Goal: Information Seeking & Learning: Learn about a topic

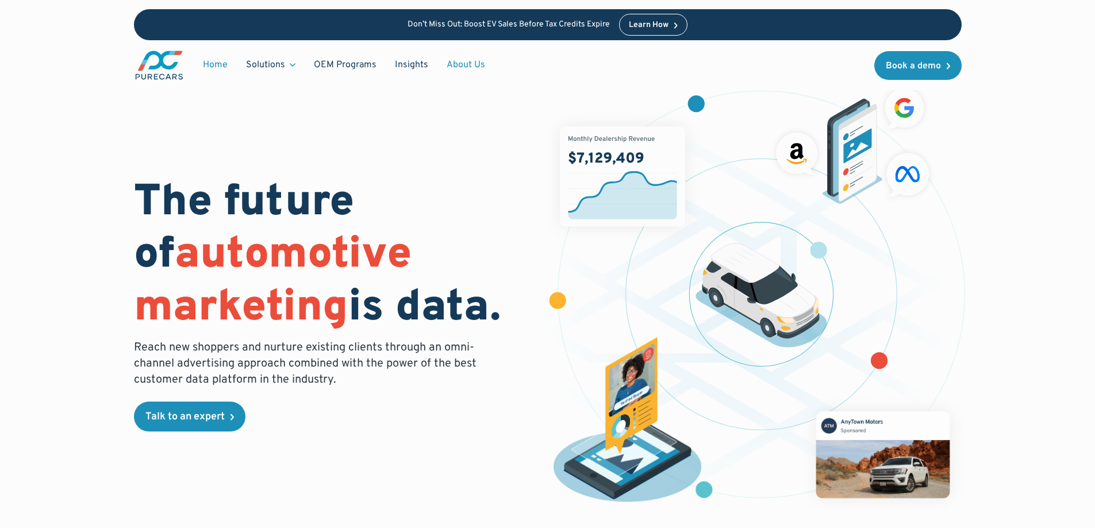
click at [463, 60] on link "About Us" at bounding box center [466, 65] width 57 height 22
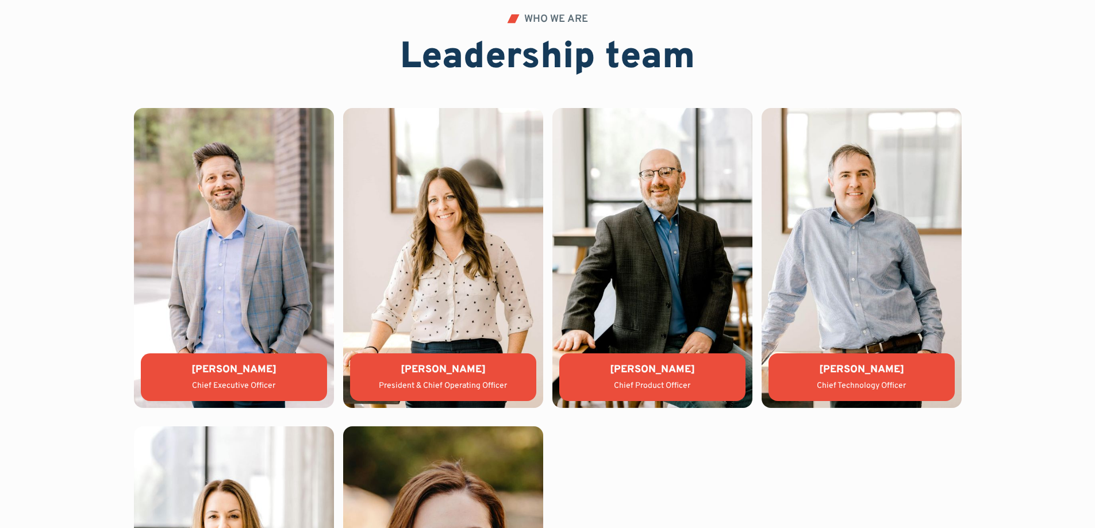
scroll to position [2495, 0]
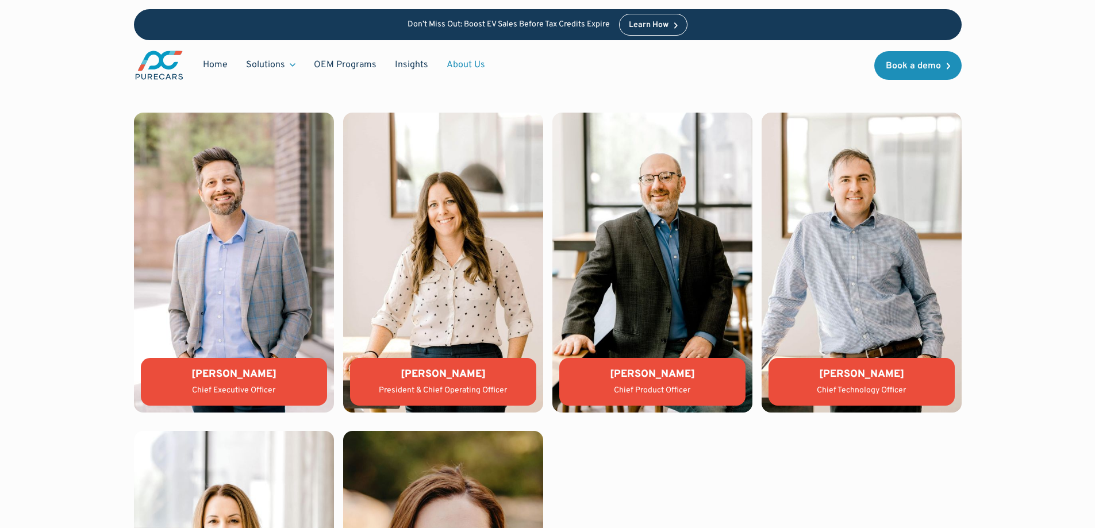
click at [440, 319] on img at bounding box center [443, 263] width 200 height 300
click at [442, 381] on div "Lauren Donalson" at bounding box center [443, 374] width 168 height 14
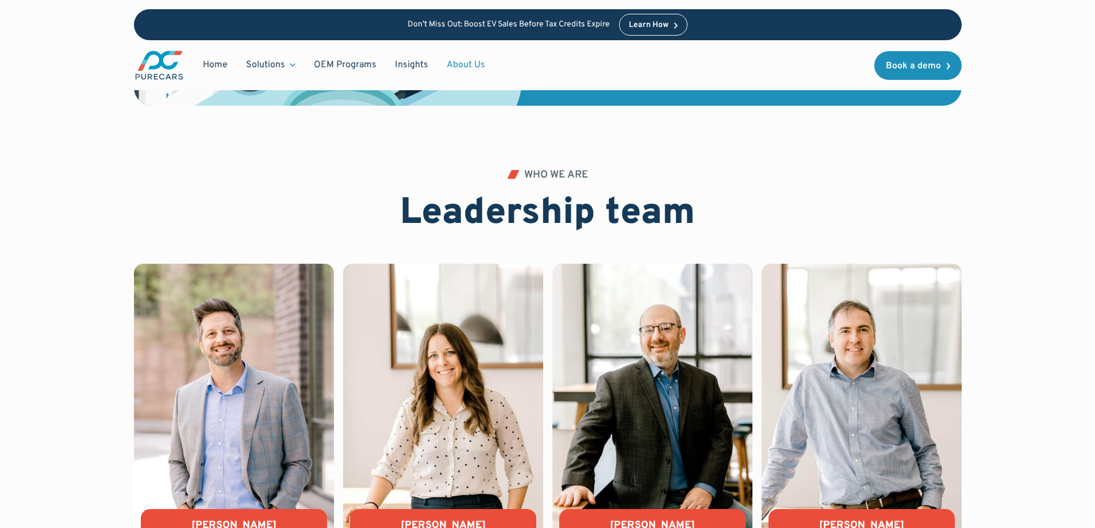
scroll to position [2208, 0]
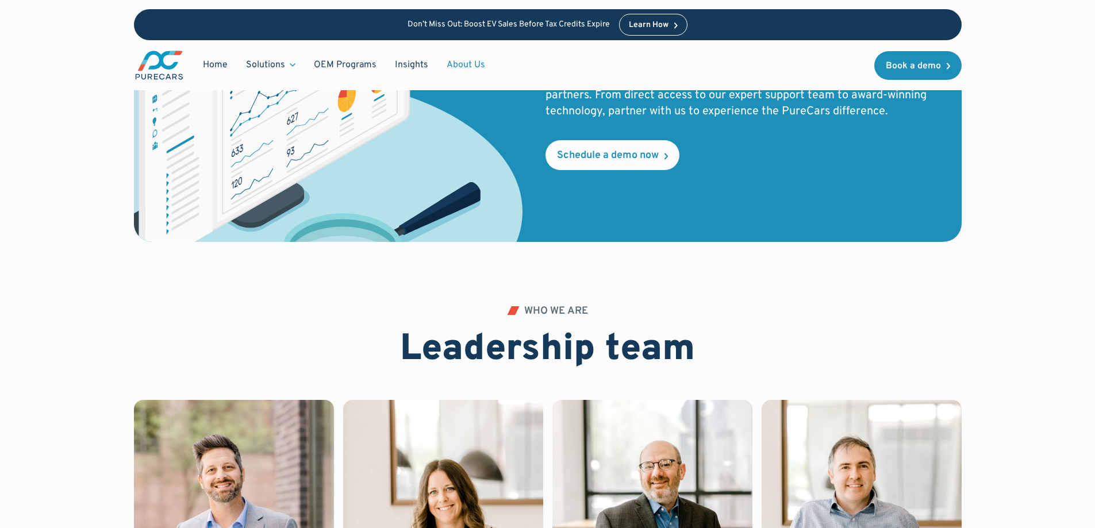
click at [462, 66] on link "About Us" at bounding box center [466, 65] width 57 height 22
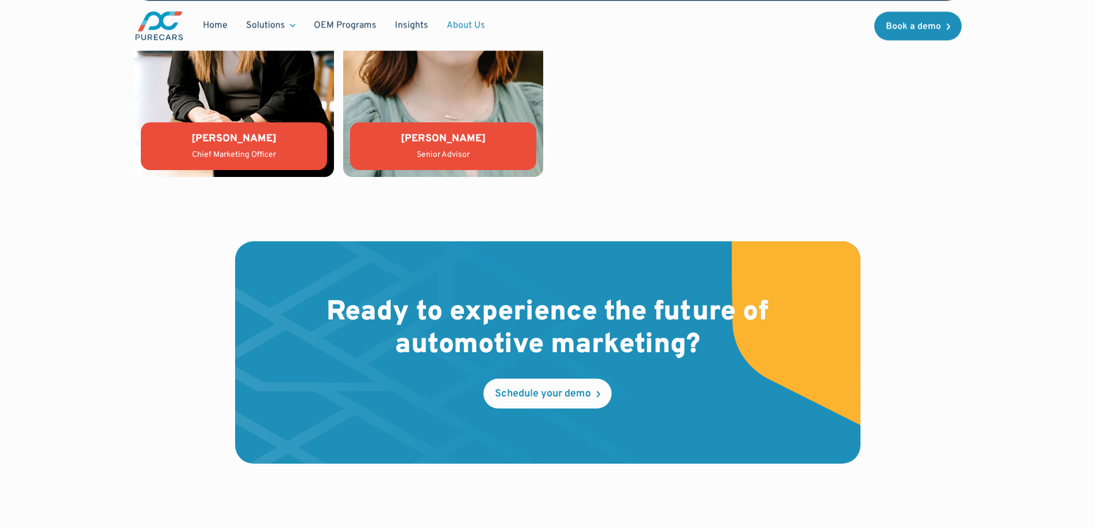
scroll to position [3391, 0]
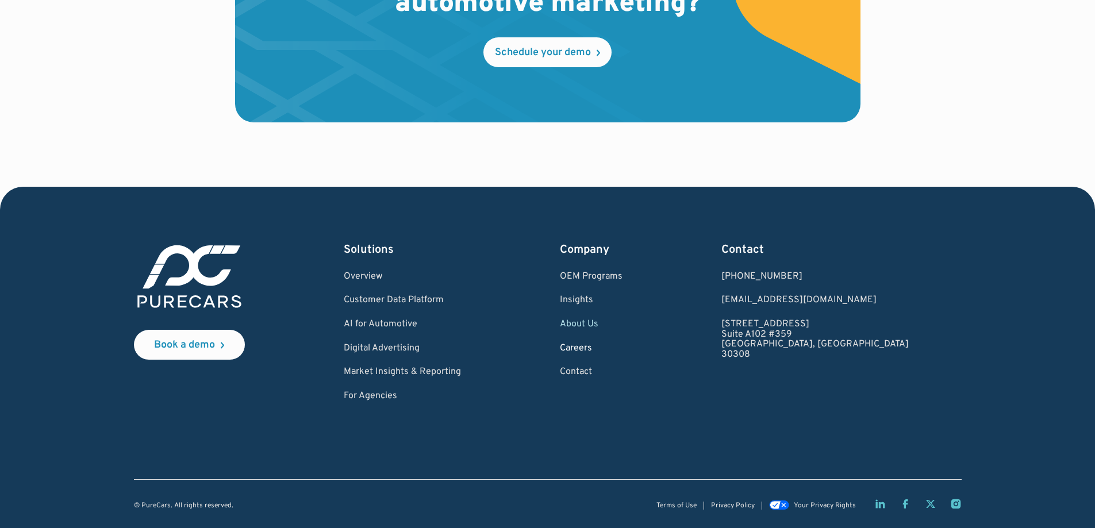
click at [623, 347] on link "Careers" at bounding box center [591, 349] width 63 height 10
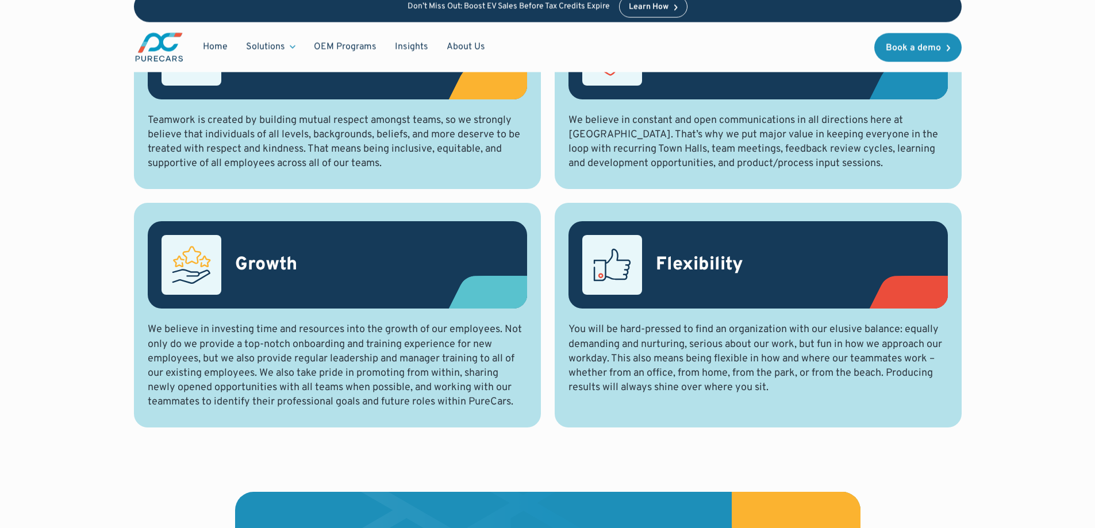
scroll to position [920, 0]
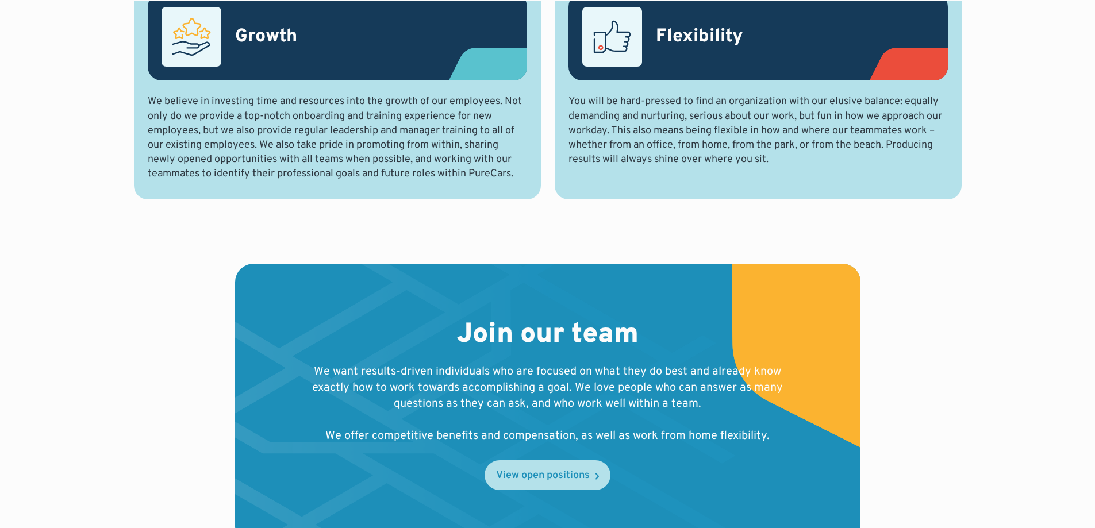
click at [582, 472] on div "View open positions" at bounding box center [543, 476] width 94 height 10
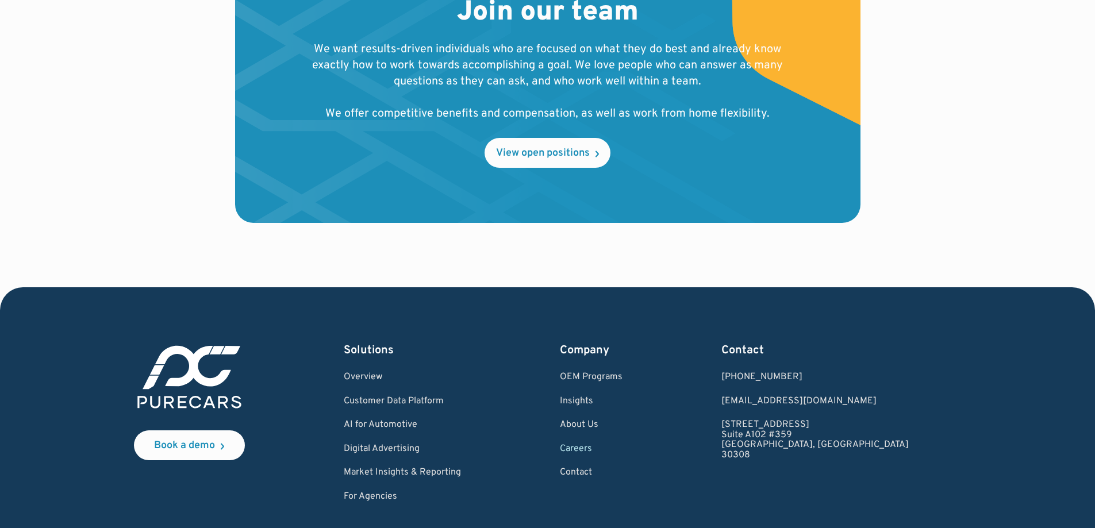
scroll to position [1344, 0]
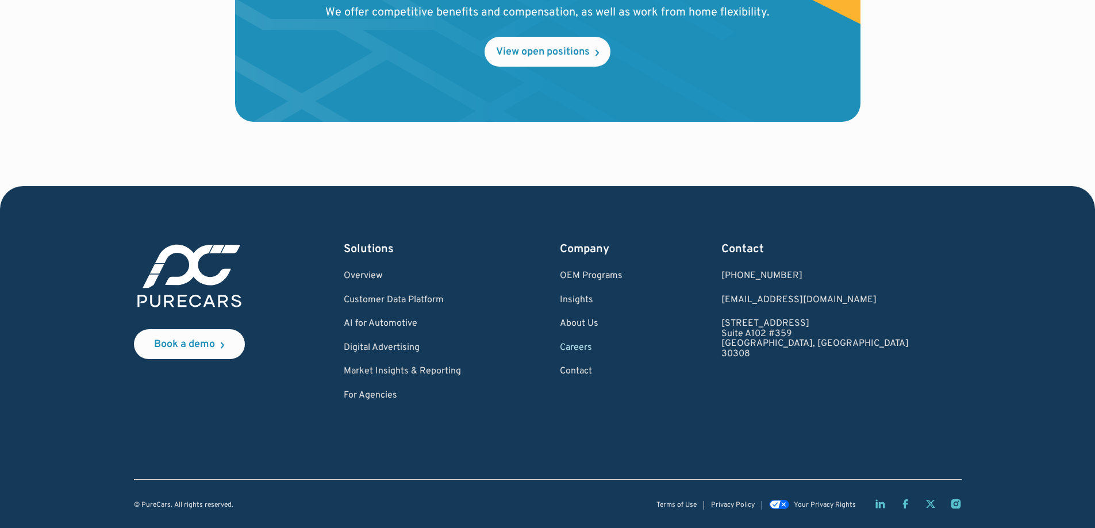
drag, startPoint x: 899, startPoint y: 324, endPoint x: 787, endPoint y: 324, distance: 111.6
click at [787, 324] on div "Book a demo Solutions Overview Customer Data Platform AI for Automotive Digital…" at bounding box center [548, 322] width 828 height 160
copy link "[STREET_ADDRESS]"
click at [790, 322] on div "Book a demo Solutions Overview Customer Data Platform AI for Automotive Digital…" at bounding box center [548, 322] width 828 height 160
drag, startPoint x: 840, startPoint y: 363, endPoint x: 794, endPoint y: 324, distance: 60.3
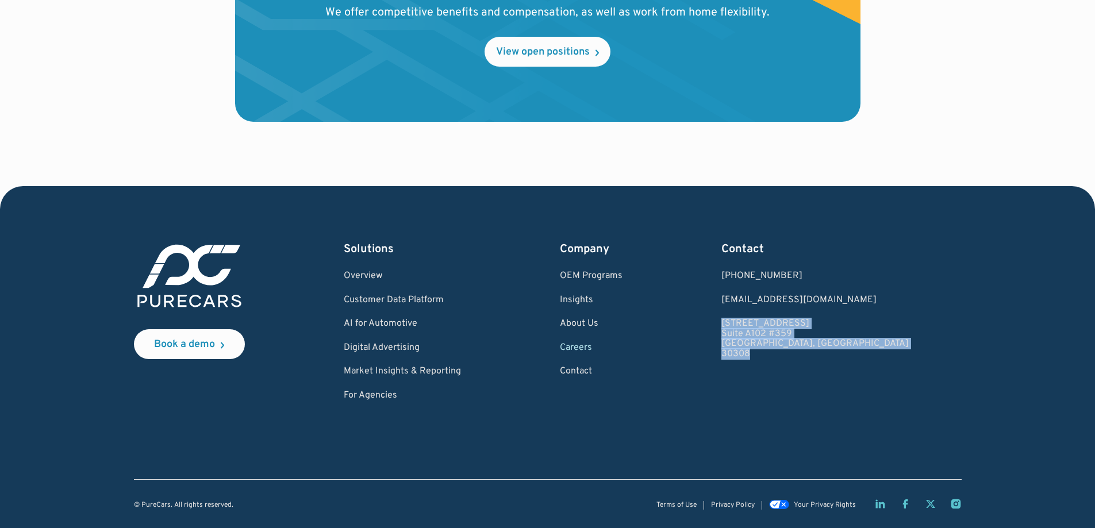
click at [794, 324] on div "Book a demo Solutions Overview Customer Data Platform AI for Automotive Digital…" at bounding box center [548, 322] width 828 height 160
copy link "931 Monroe Drive NE Suite A102 #359 Atlanta, GA 30308"
